Goal: Task Accomplishment & Management: Manage account settings

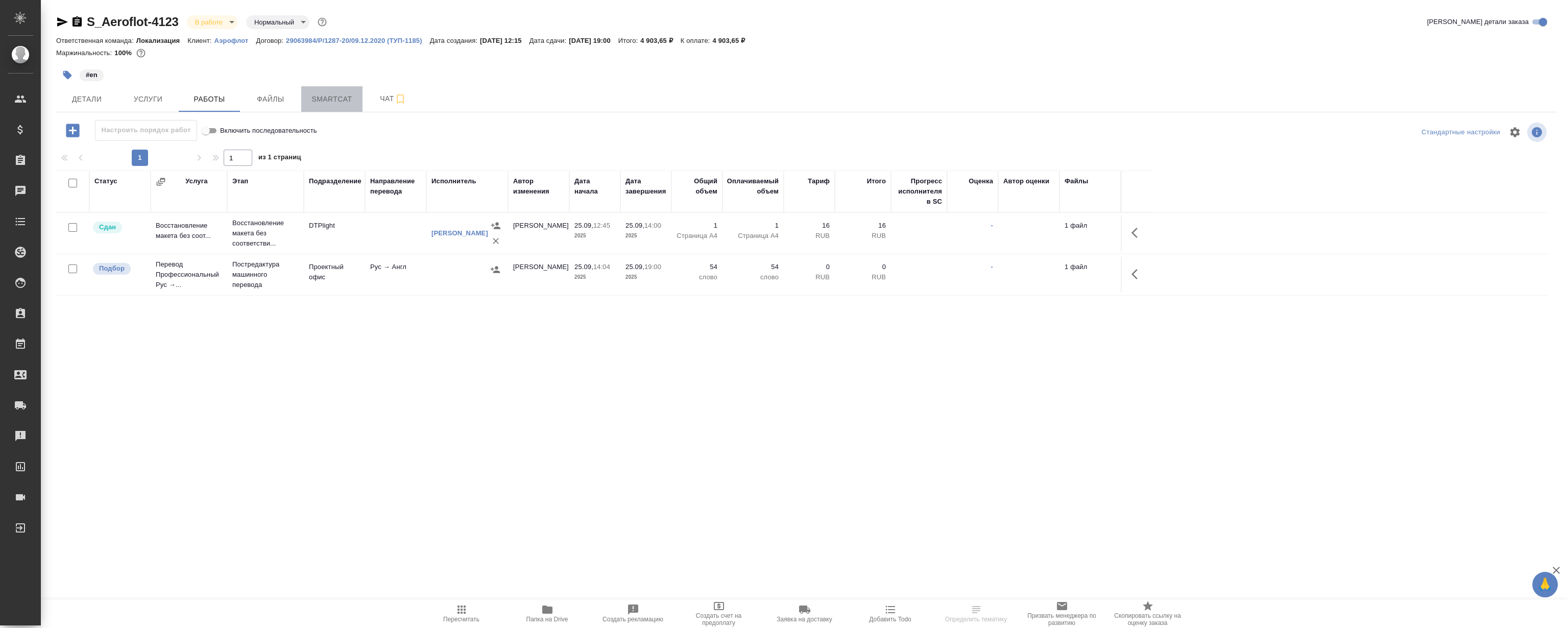
click at [312, 98] on span "Smartcat" at bounding box center [332, 99] width 49 height 13
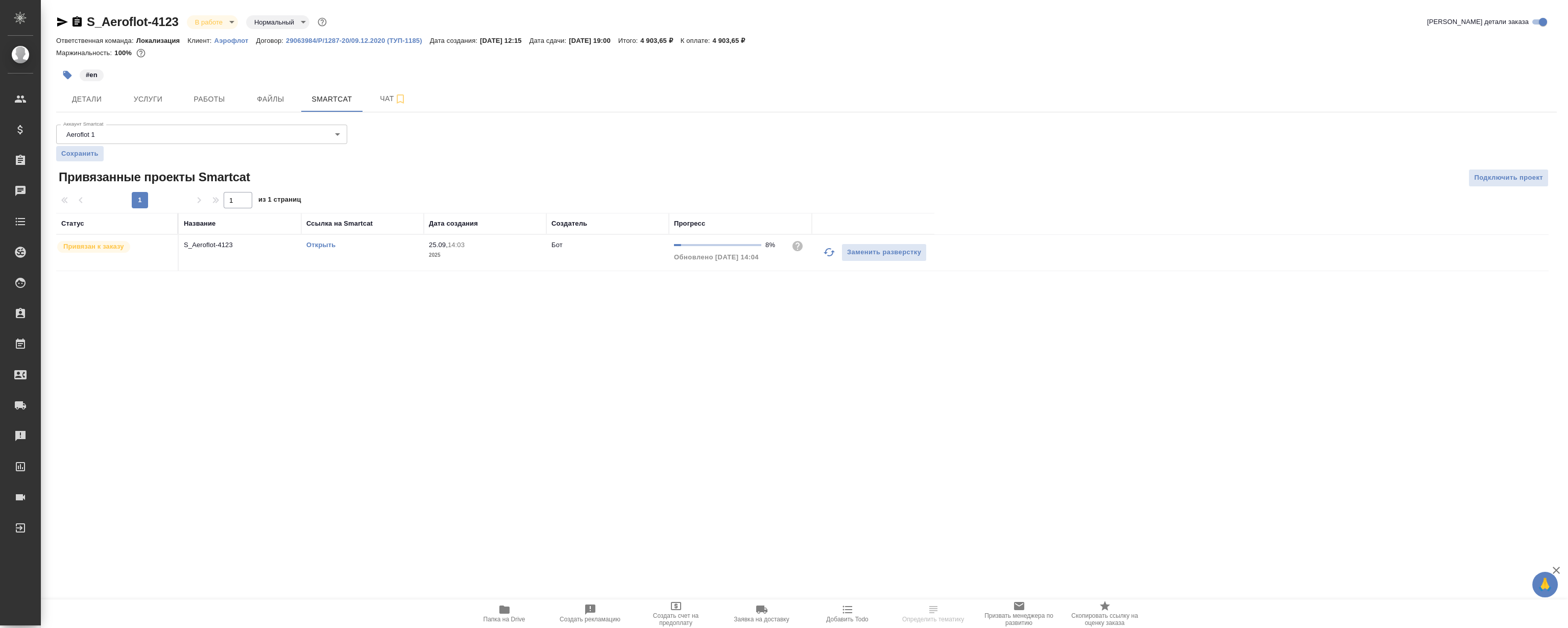
click at [324, 244] on link "Открыть" at bounding box center [321, 244] width 29 height 7
click at [320, 244] on link "Открыть" at bounding box center [321, 244] width 29 height 7
click at [222, 98] on span "Работы" at bounding box center [209, 99] width 49 height 13
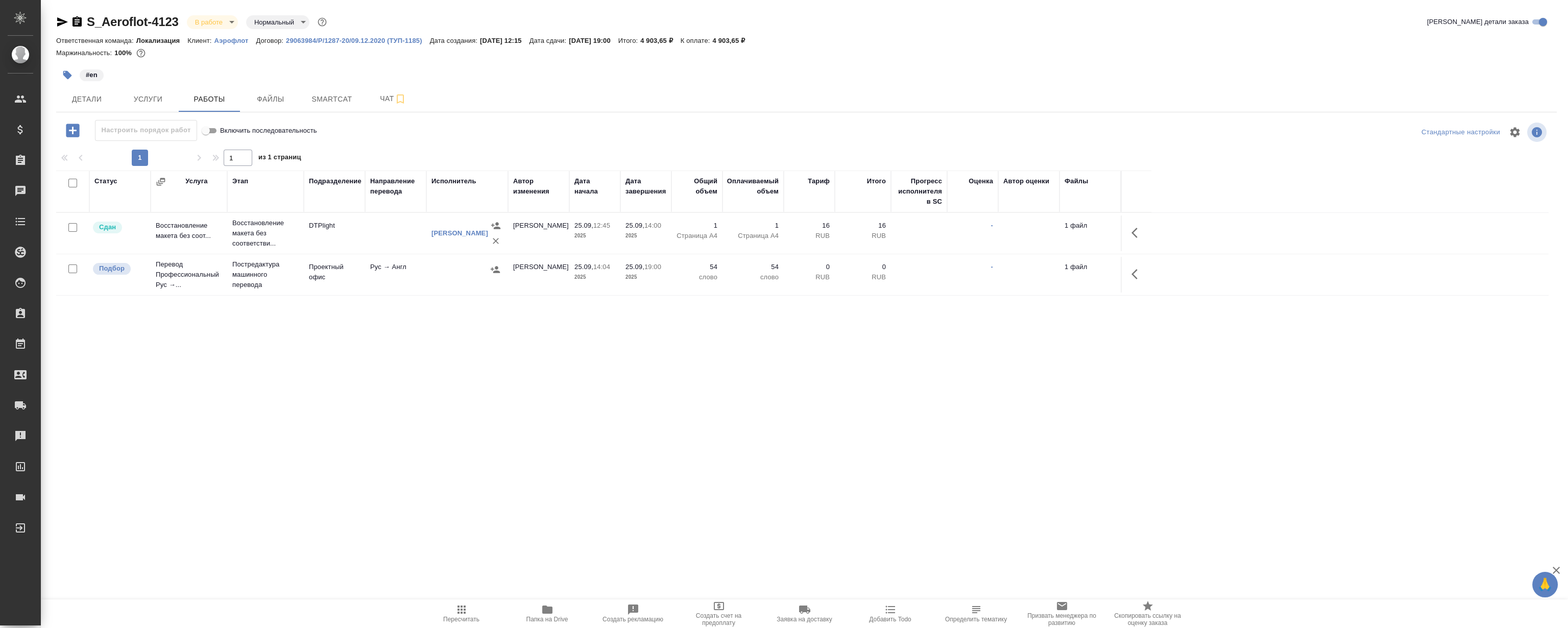
click at [1136, 272] on icon "button" at bounding box center [1137, 274] width 12 height 12
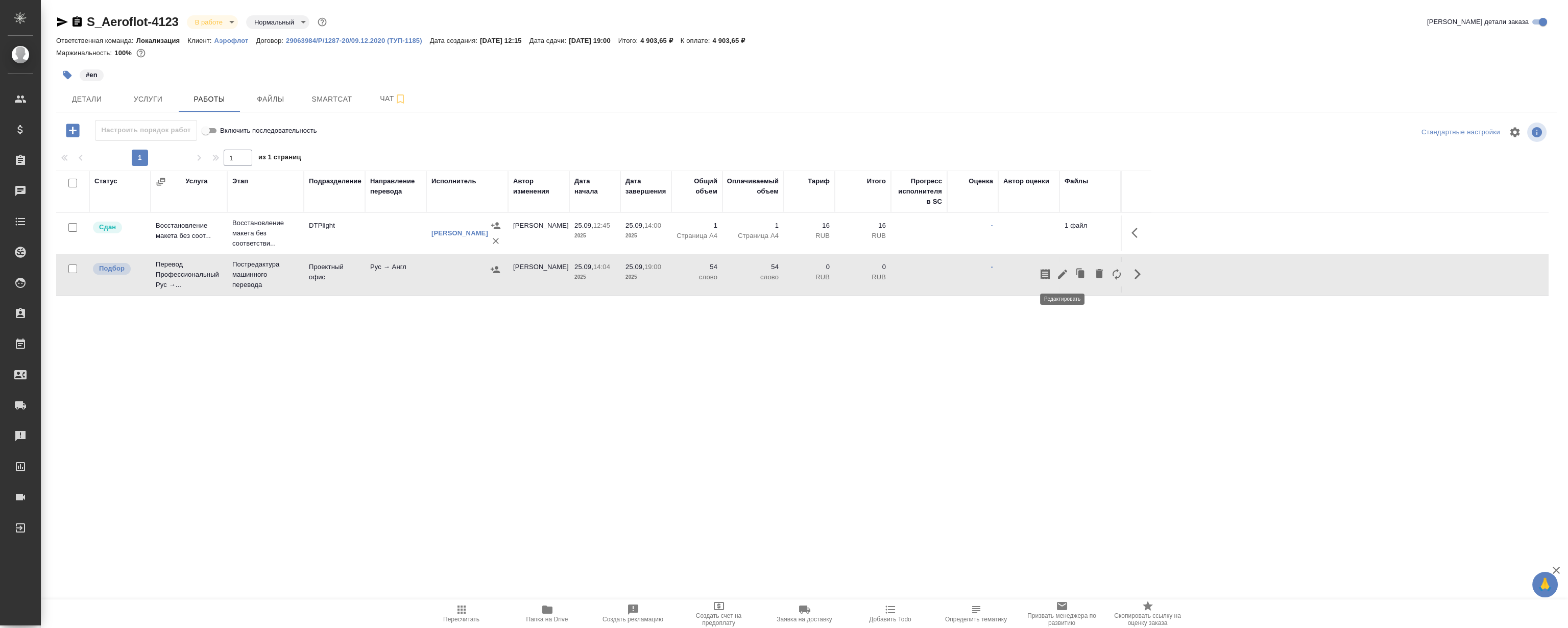
click at [1064, 271] on icon "button" at bounding box center [1062, 274] width 9 height 9
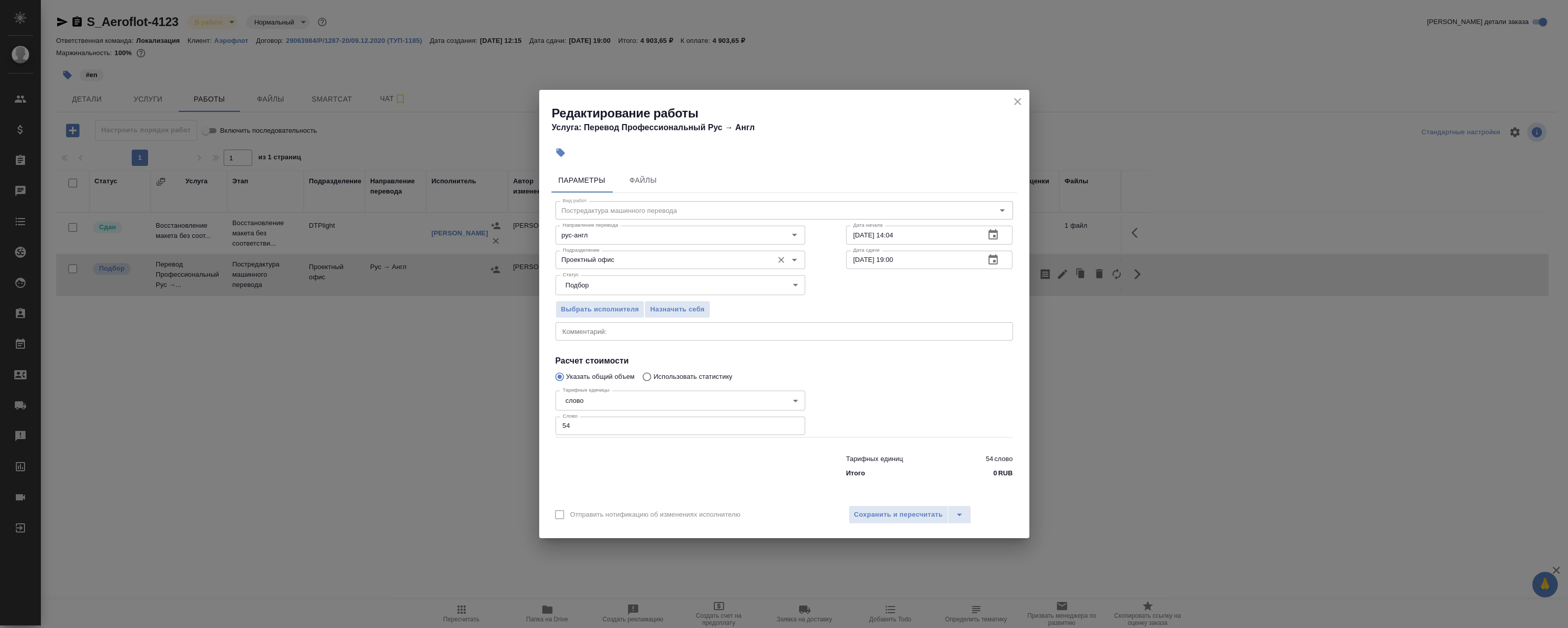
click at [609, 257] on input "Проектный офис" at bounding box center [663, 259] width 209 height 12
click at [601, 275] on li "LocQA" at bounding box center [680, 283] width 249 height 18
type input "LocQA"
click at [671, 319] on div "Выбрать исполнителя Назначить себя" at bounding box center [681, 307] width 290 height 62
click at [672, 309] on span "Назначить себя" at bounding box center [677, 309] width 54 height 11
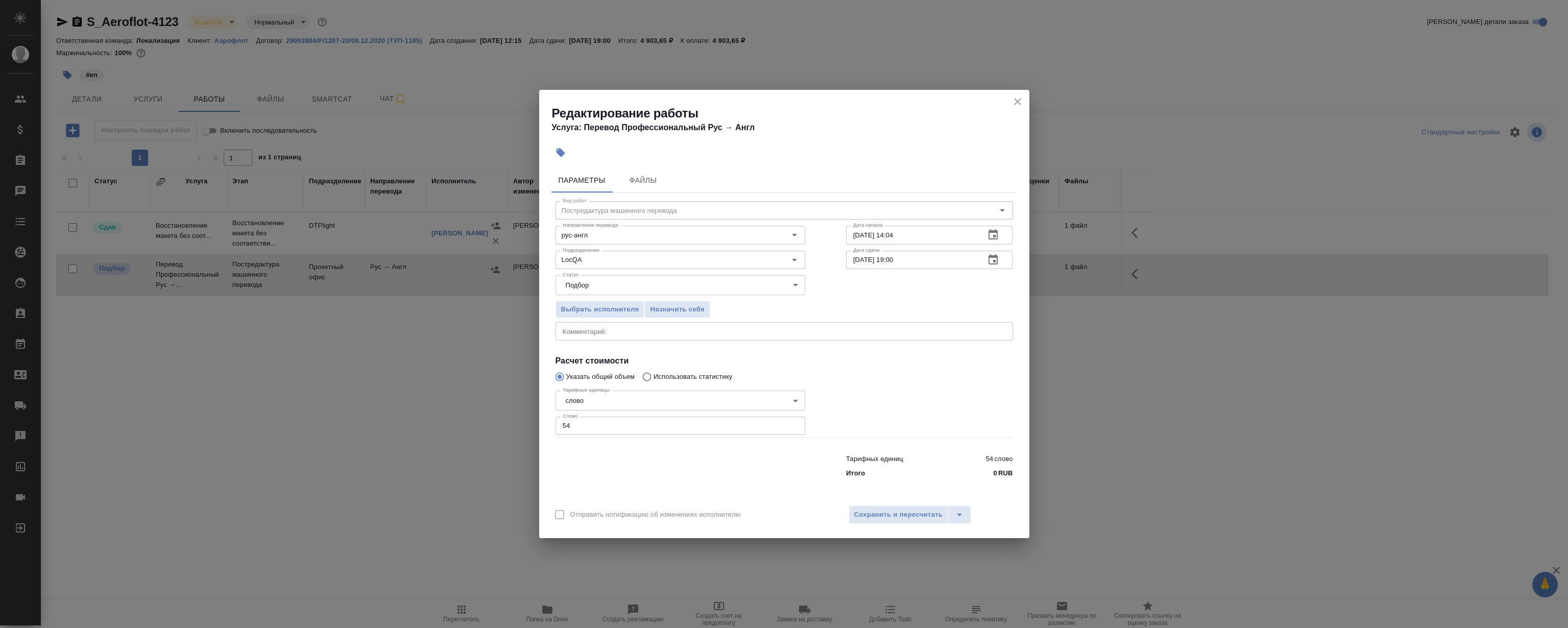
click at [1019, 95] on icon "close" at bounding box center [1017, 101] width 12 height 12
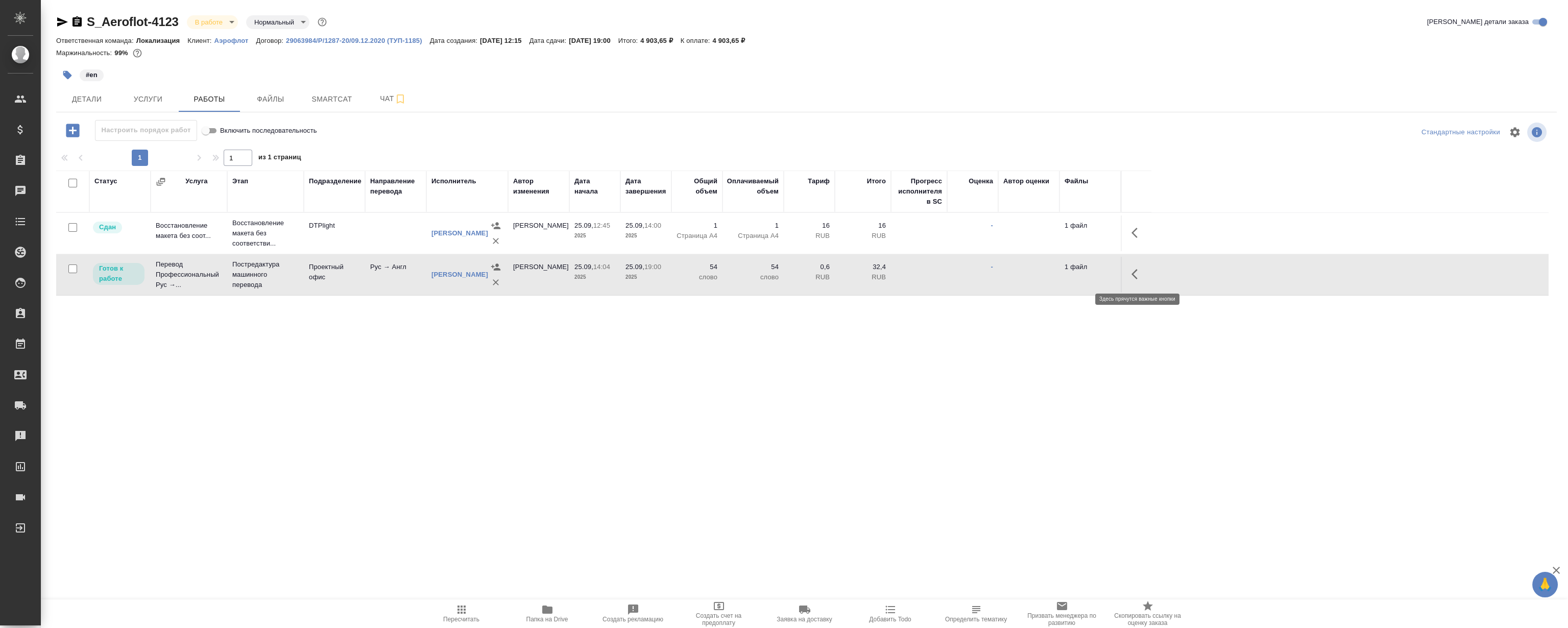
click at [1136, 275] on icon "button" at bounding box center [1137, 274] width 12 height 12
click at [1065, 271] on icon "button" at bounding box center [1062, 274] width 9 height 9
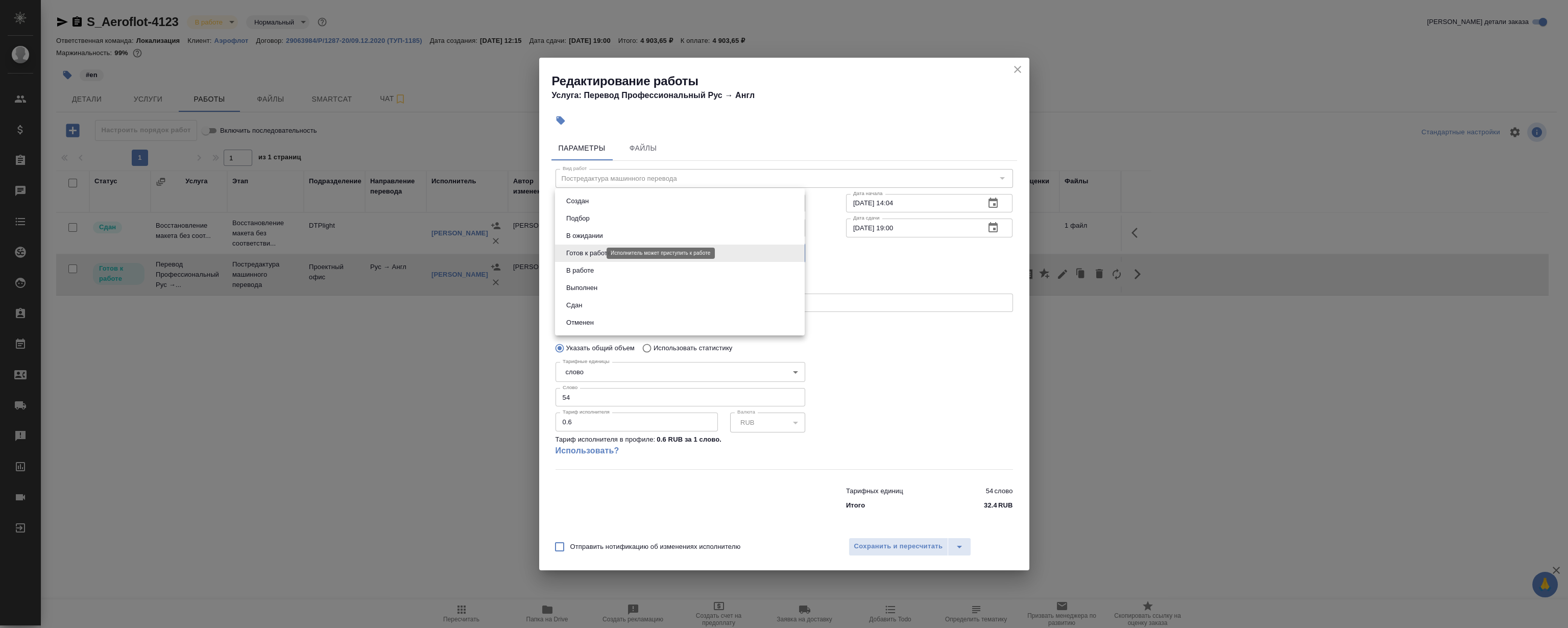
click at [592, 255] on body "🙏 .cls-1 fill:#fff; AWATERA Magerramov Ruslan Клиенты Спецификации Заказы 0 Чат…" at bounding box center [784, 314] width 1568 height 628
click at [583, 303] on button "Сдан" at bounding box center [574, 305] width 22 height 11
type input "closed"
click at [903, 542] on span "Сохранить и пересчитать" at bounding box center [899, 546] width 89 height 11
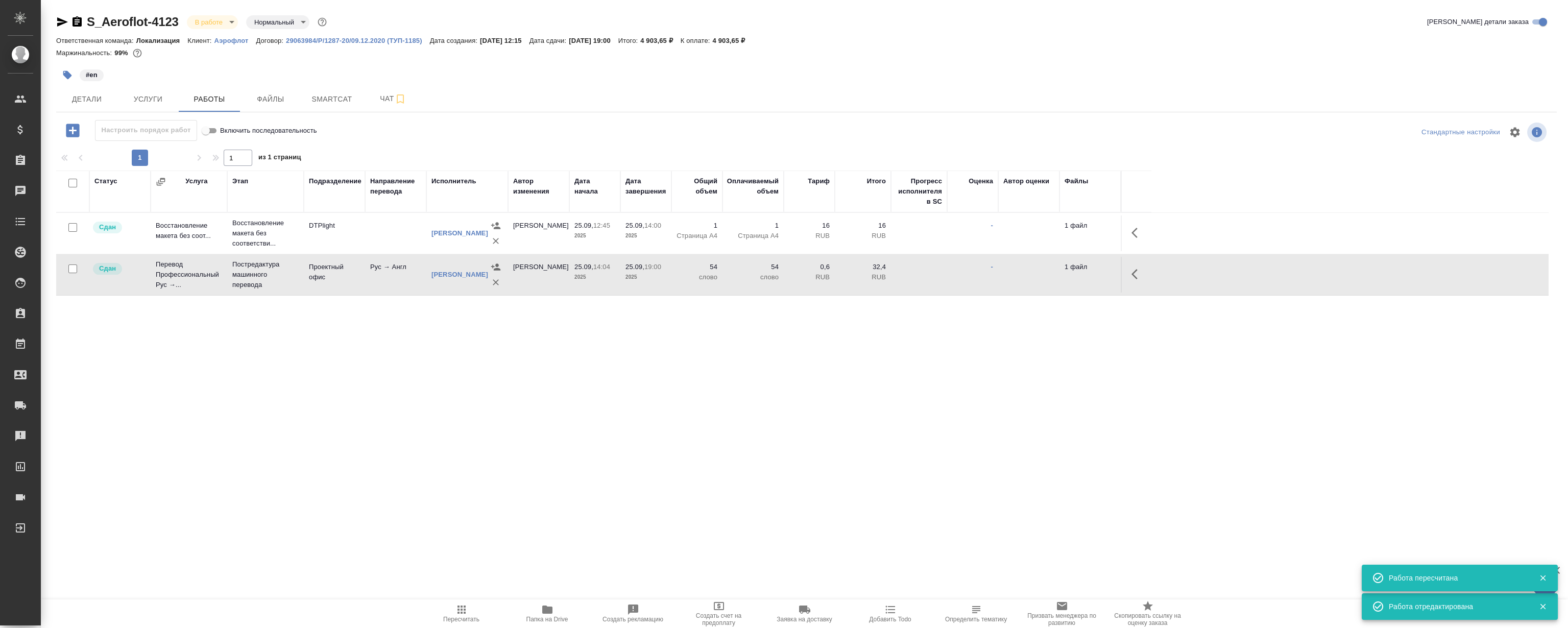
drag, startPoint x: 441, startPoint y: 384, endPoint x: 385, endPoint y: 384, distance: 56.0
click at [435, 384] on div "Статус Услуга Этап Подразделение Направление перевода Исполнитель Автор изменен…" at bounding box center [802, 285] width 1493 height 230
click at [354, 385] on div "Статус Услуга Этап Подразделение Направление перевода Исполнитель Автор изменен…" at bounding box center [802, 285] width 1493 height 230
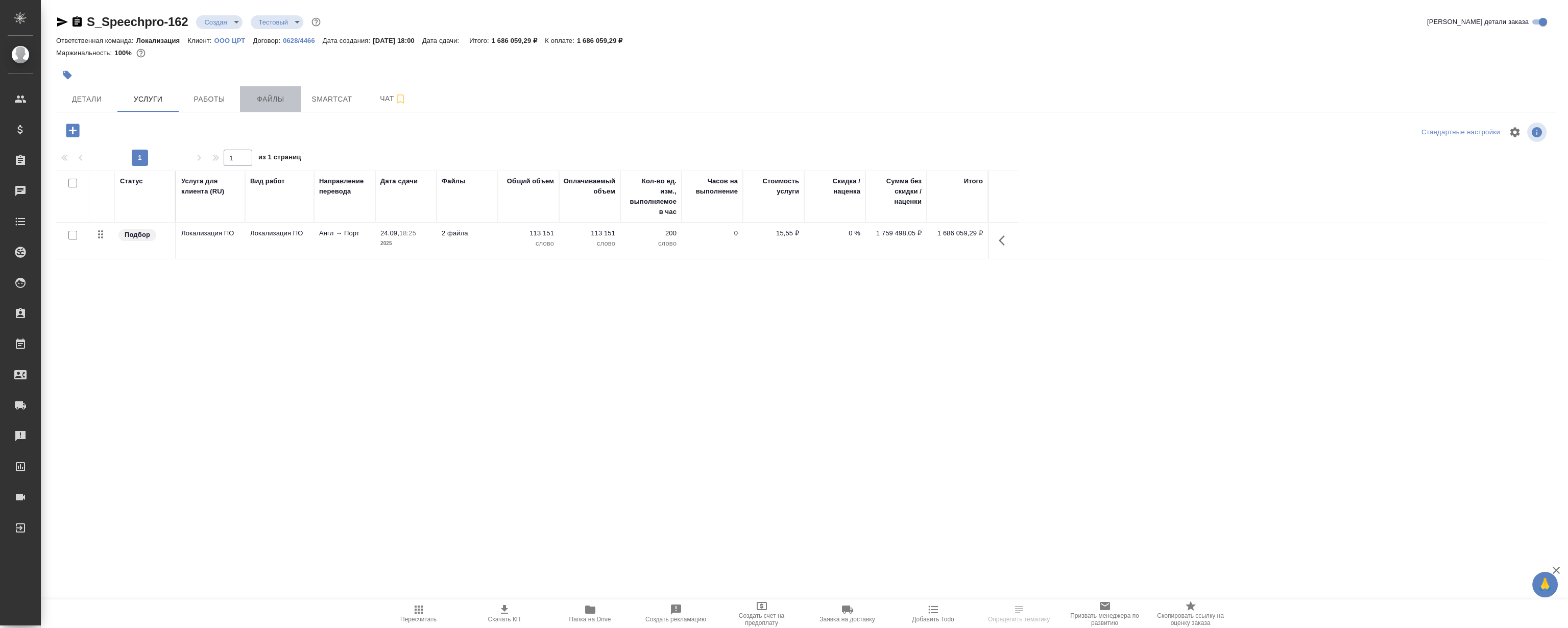
click at [263, 102] on span "Файлы" at bounding box center [271, 99] width 49 height 13
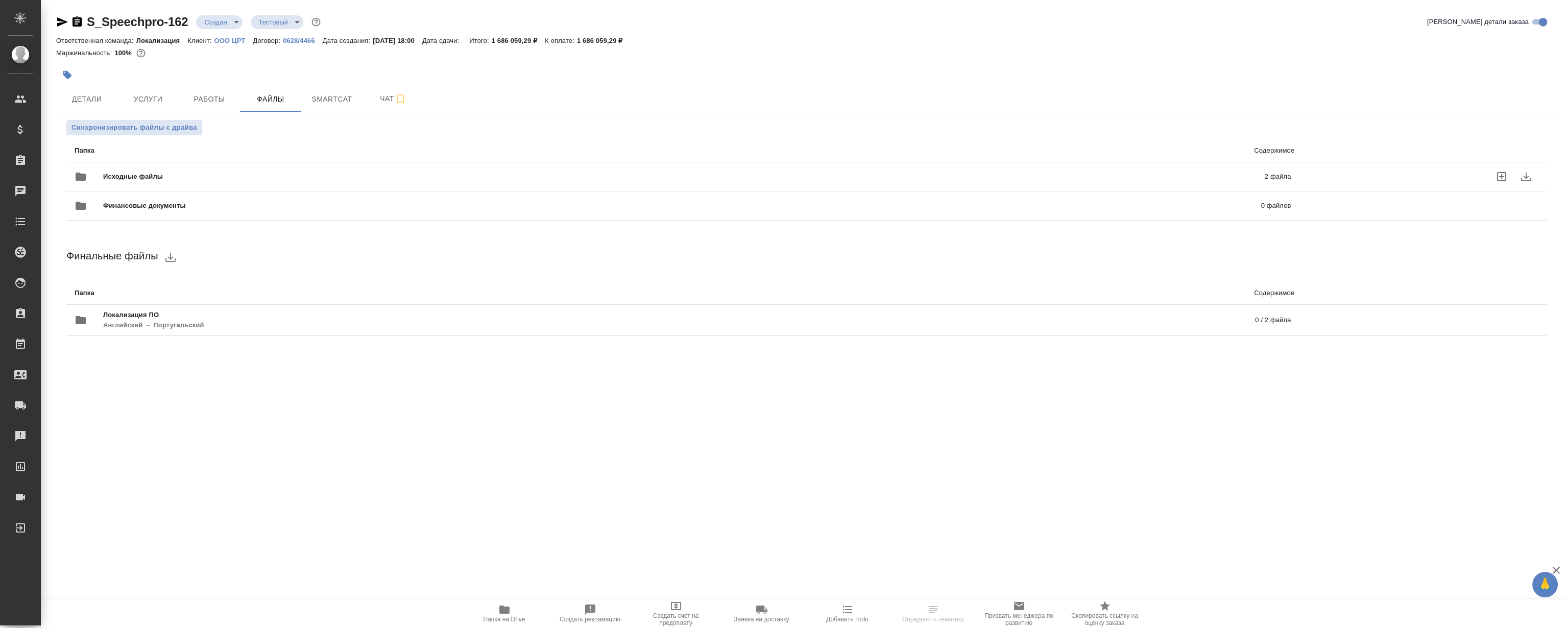
click at [239, 175] on span "Исходные файлы" at bounding box center [408, 176] width 611 height 10
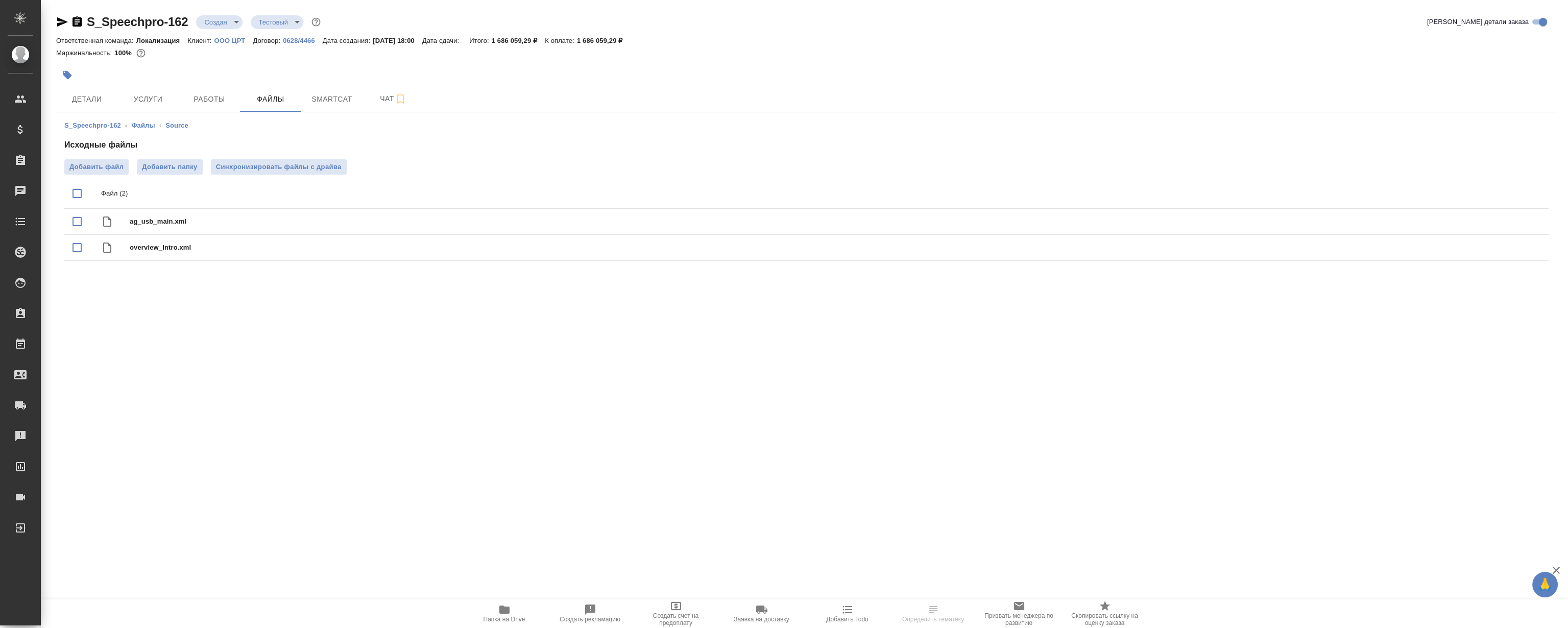
click at [71, 194] on input "checkbox" at bounding box center [77, 193] width 21 height 21
checkbox input "true"
click at [1502, 193] on icon "download" at bounding box center [1503, 193] width 12 height 12
click at [499, 616] on span "Папка на Drive" at bounding box center [504, 619] width 42 height 7
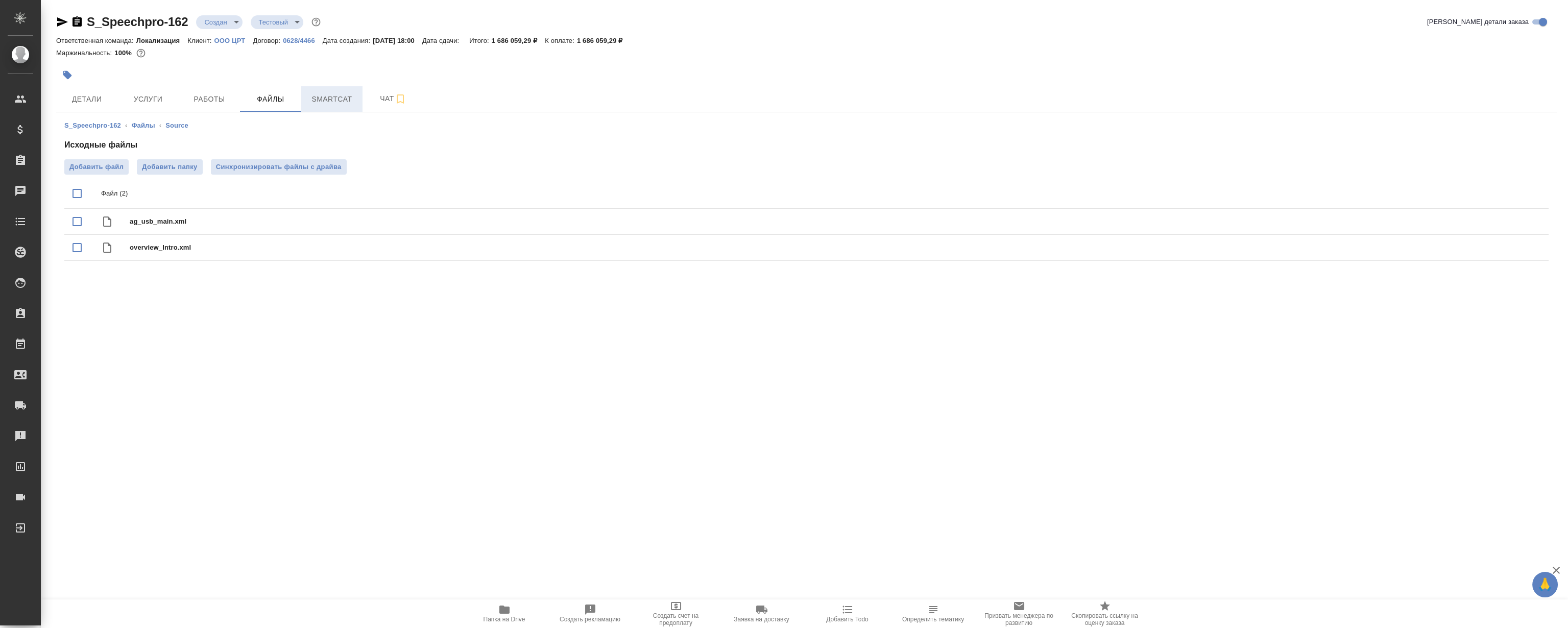
click at [349, 102] on span "Smartcat" at bounding box center [332, 99] width 49 height 13
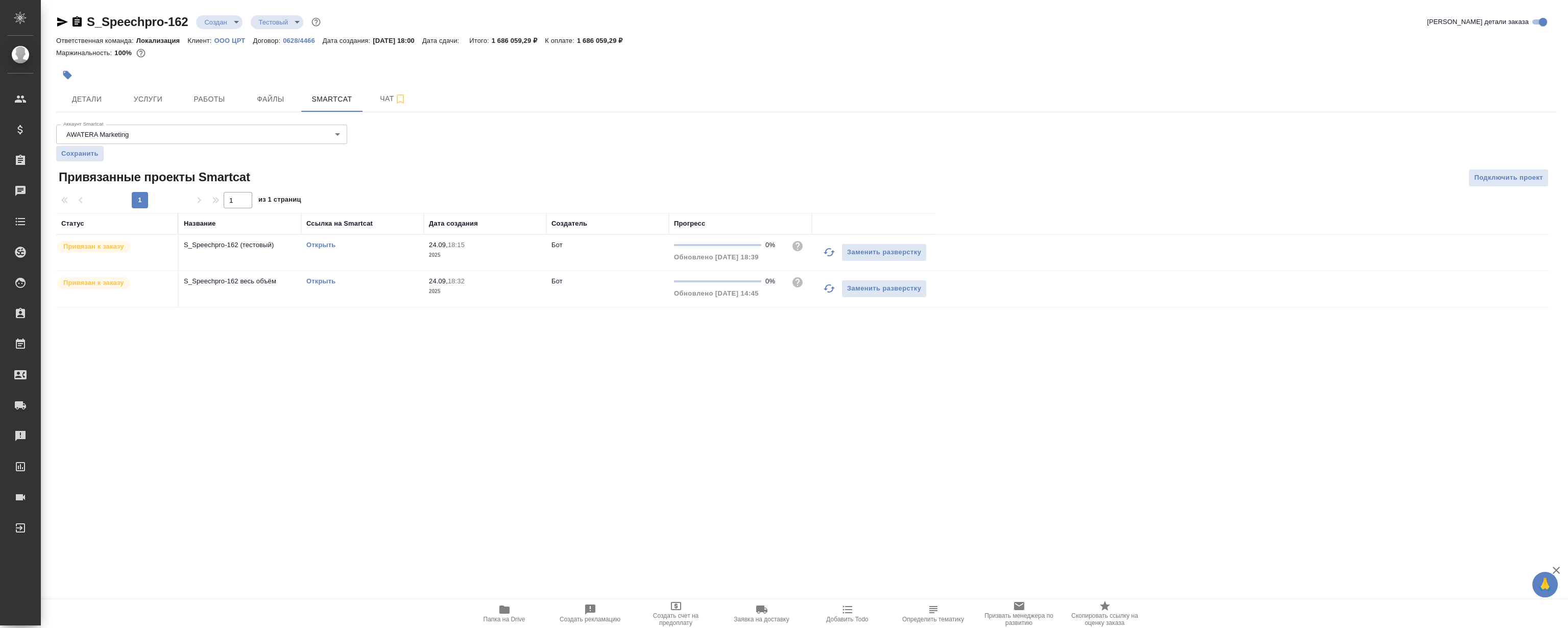
click at [301, 247] on td "Открыть" at bounding box center [362, 253] width 122 height 36
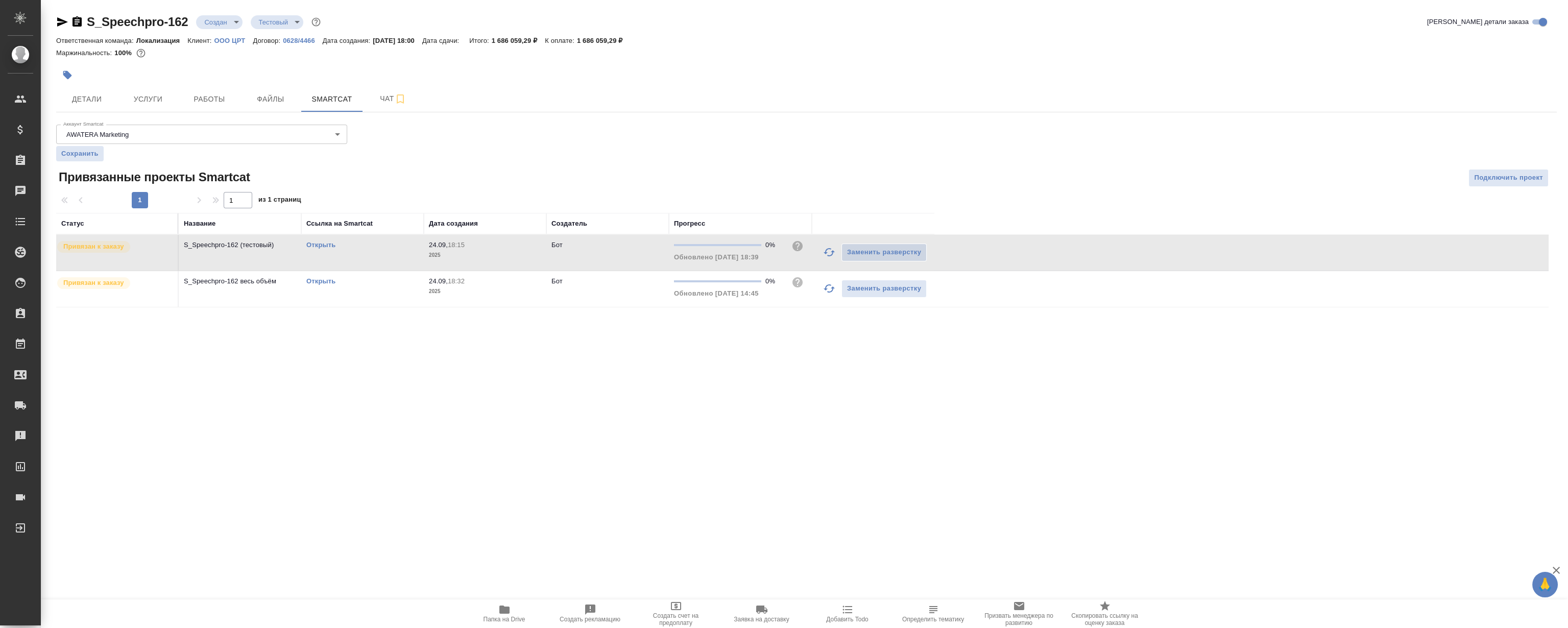
click at [326, 247] on link "Открыть" at bounding box center [321, 244] width 29 height 7
click at [321, 247] on link "Открыть" at bounding box center [321, 244] width 29 height 7
click at [325, 242] on link "Открыть" at bounding box center [321, 244] width 29 height 7
click at [203, 95] on span "Работы" at bounding box center [209, 99] width 49 height 13
